Goal: Obtain resource: Obtain resource

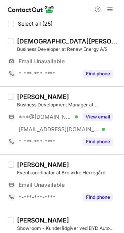
click at [112, 111] on div "View email" at bounding box center [95, 117] width 35 height 12
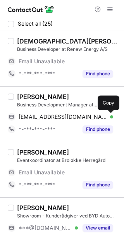
click at [112, 114] on span at bounding box center [109, 117] width 6 height 6
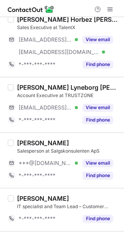
scroll to position [874, 0]
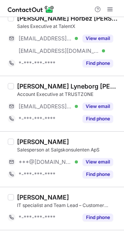
click at [98, 156] on div "View email" at bounding box center [95, 162] width 35 height 12
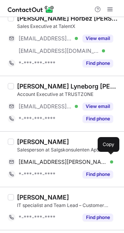
click at [104, 156] on div "gavin.logan.94@outlook.com Verified Copy" at bounding box center [61, 162] width 106 height 12
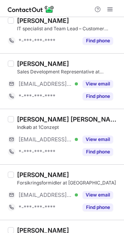
scroll to position [1122, 0]
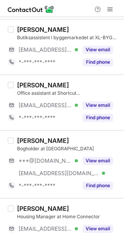
scroll to position [1082, 0]
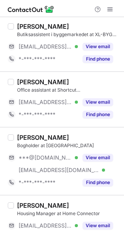
click at [101, 156] on button "View email" at bounding box center [98, 158] width 31 height 8
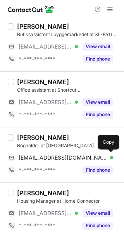
click at [106, 154] on button at bounding box center [110, 158] width 8 height 8
